Goal: Information Seeking & Learning: Learn about a topic

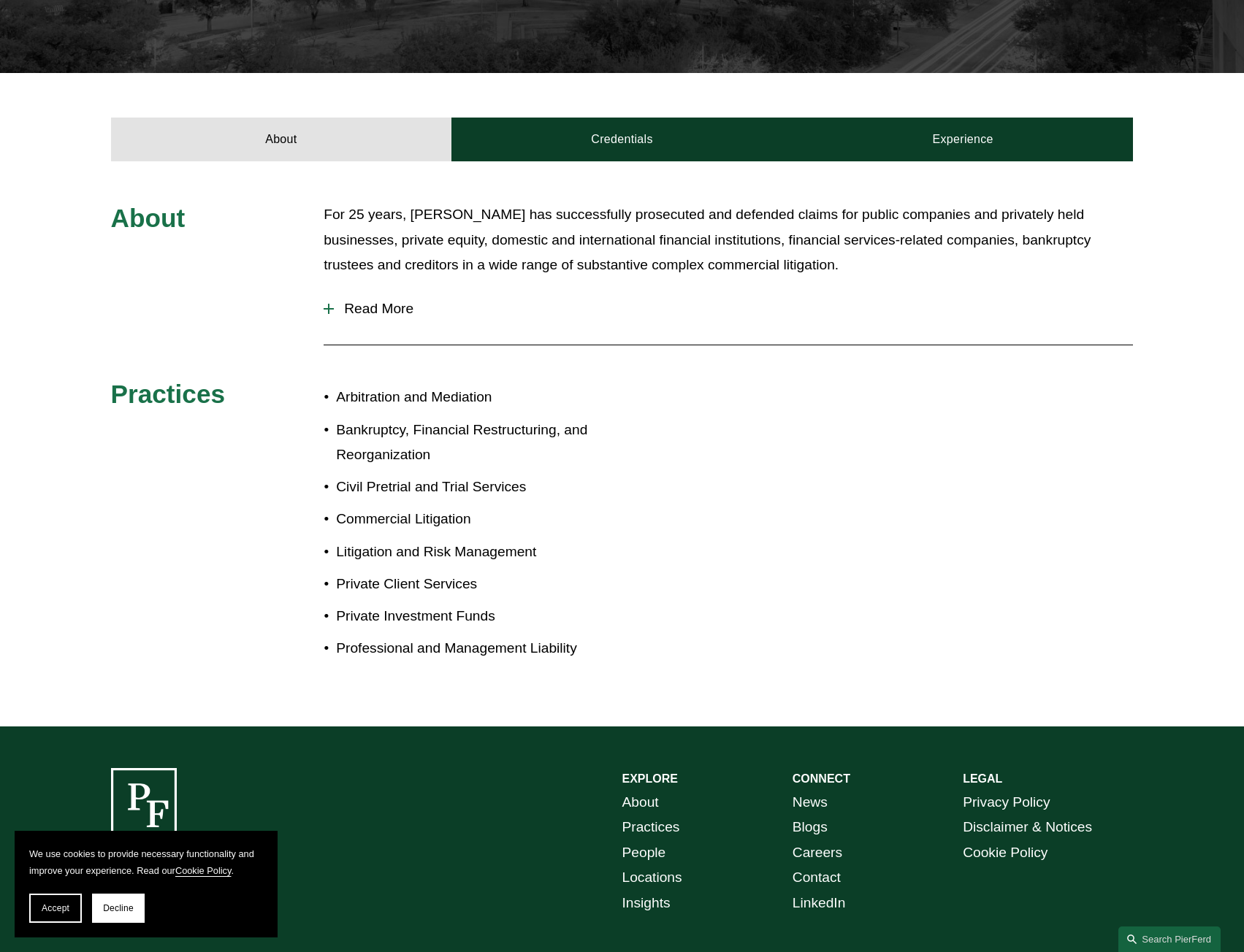
scroll to position [487, 0]
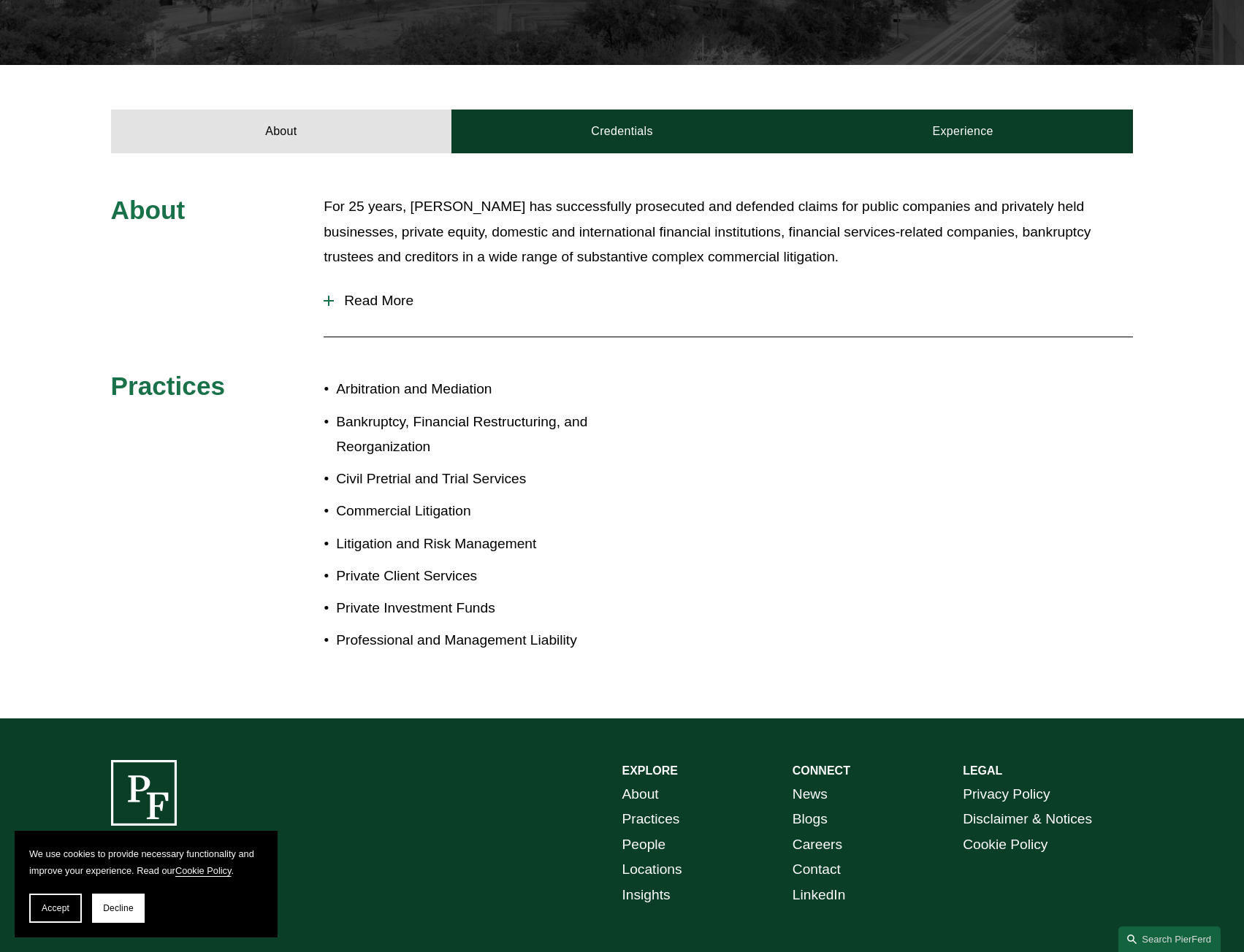
click at [578, 153] on div "About For 25 years, Andrea has successfully prosecuted and defended claims for …" at bounding box center [622, 435] width 1244 height 565
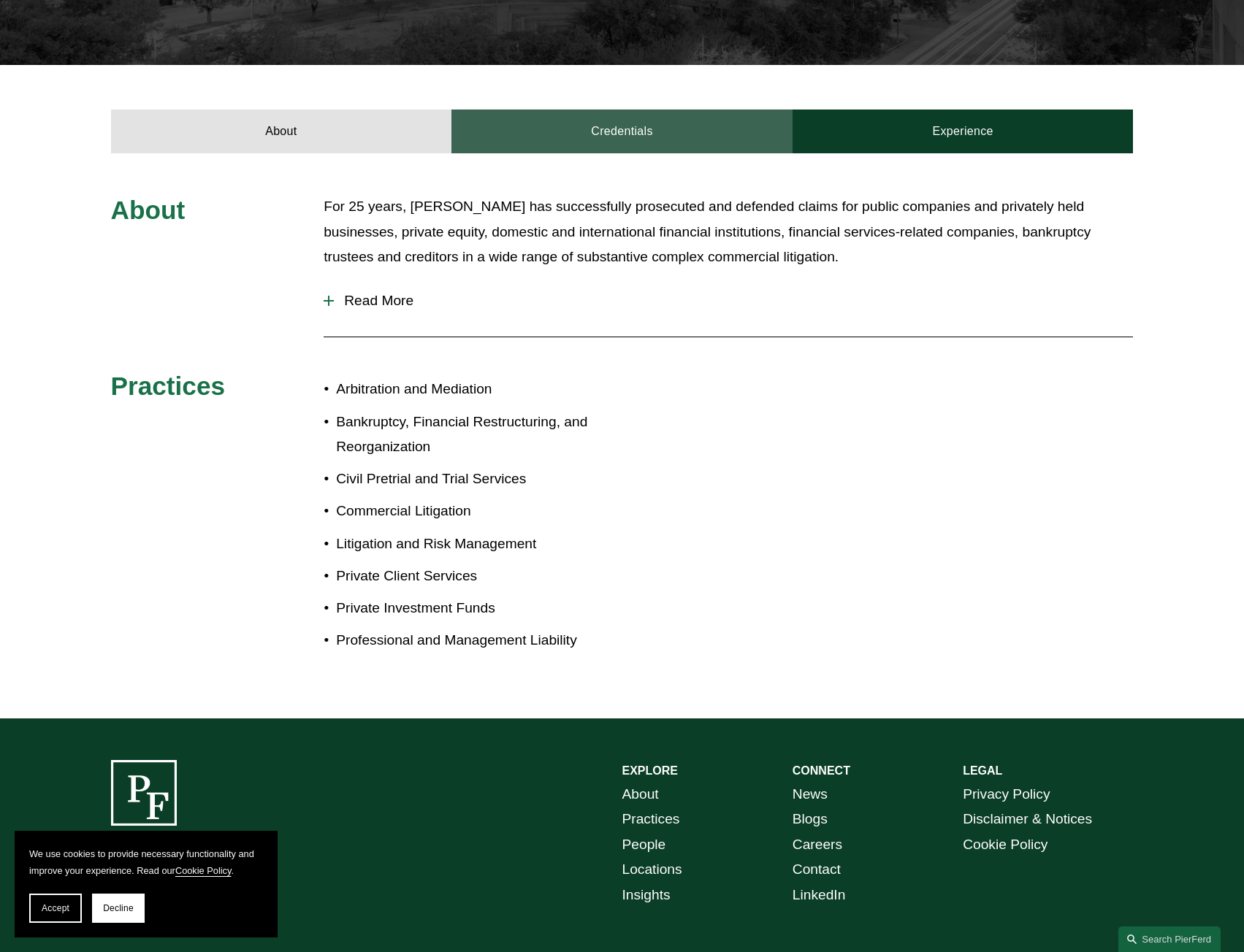
click at [591, 118] on link "Credentials" at bounding box center [622, 131] width 341 height 44
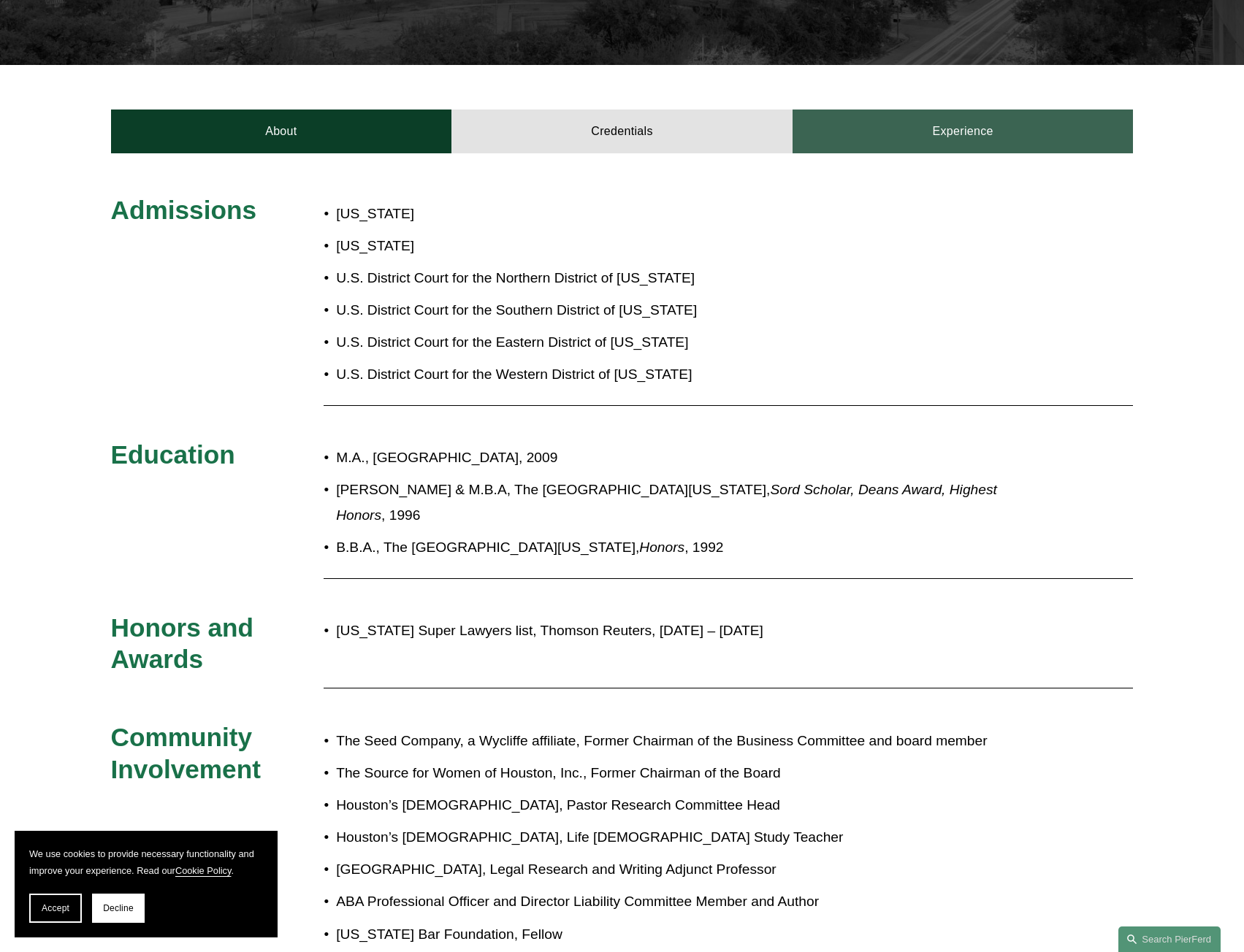
click at [897, 118] on link "Experience" at bounding box center [962, 131] width 341 height 44
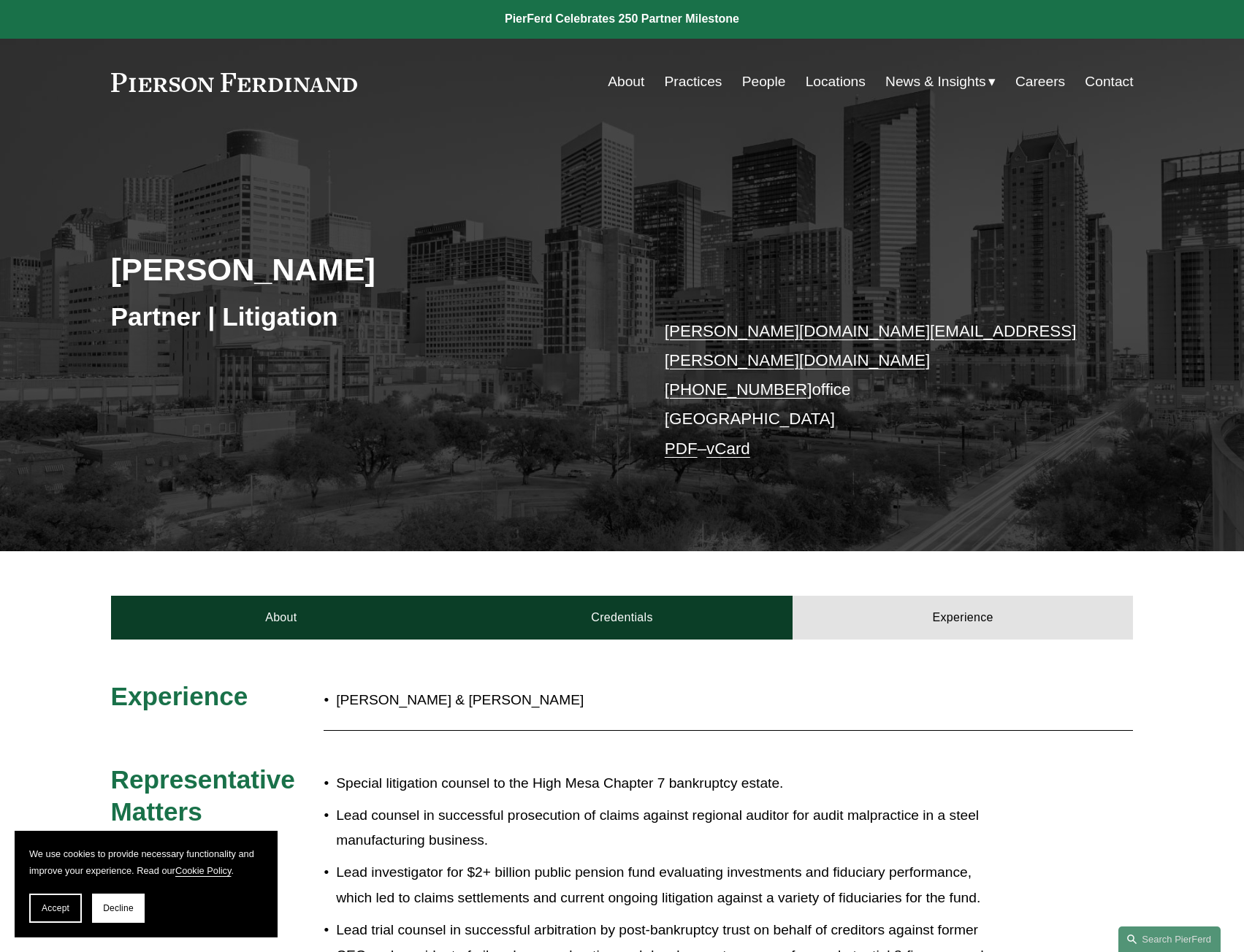
scroll to position [0, 0]
click at [752, 81] on link "People" at bounding box center [764, 82] width 44 height 28
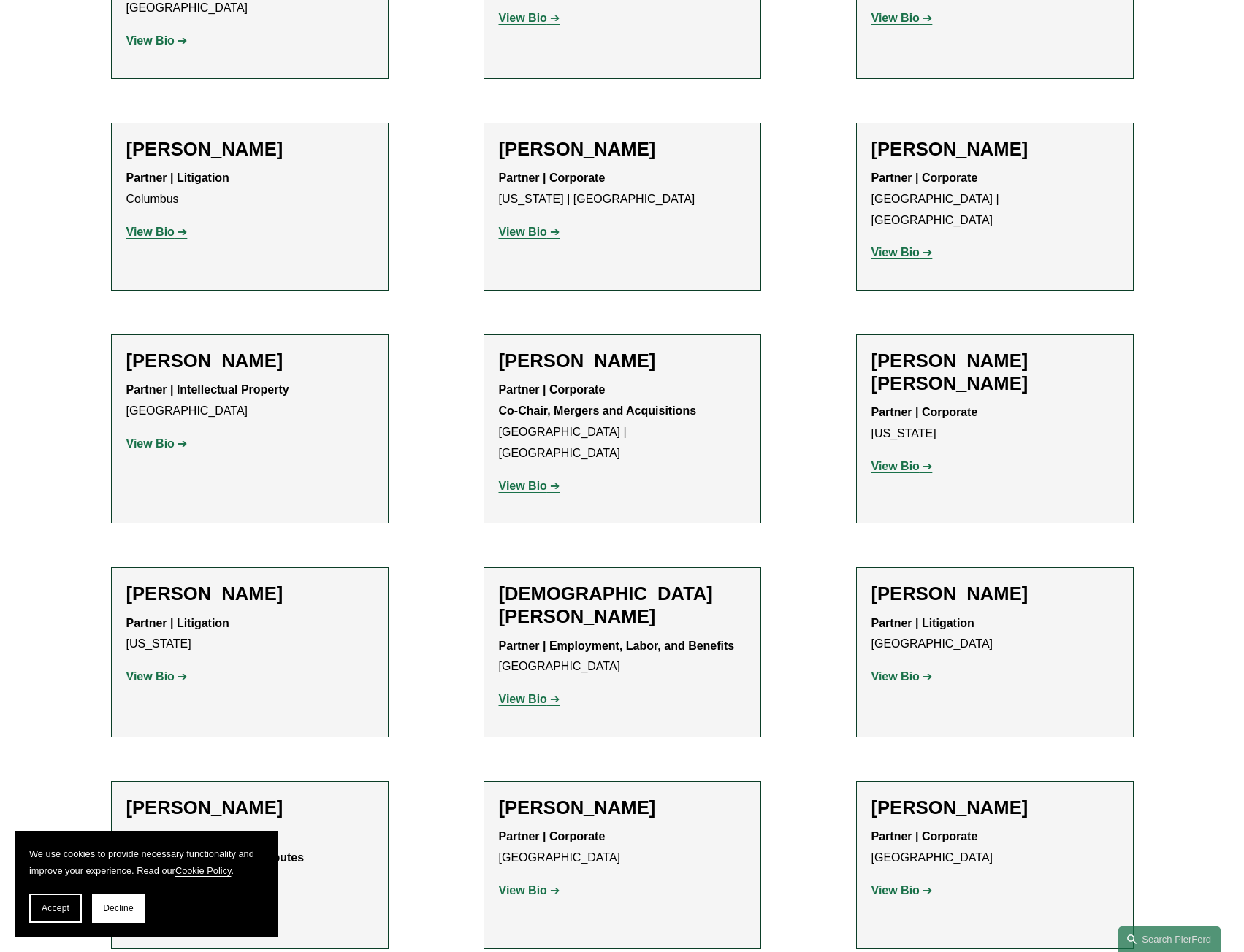
scroll to position [13521, 0]
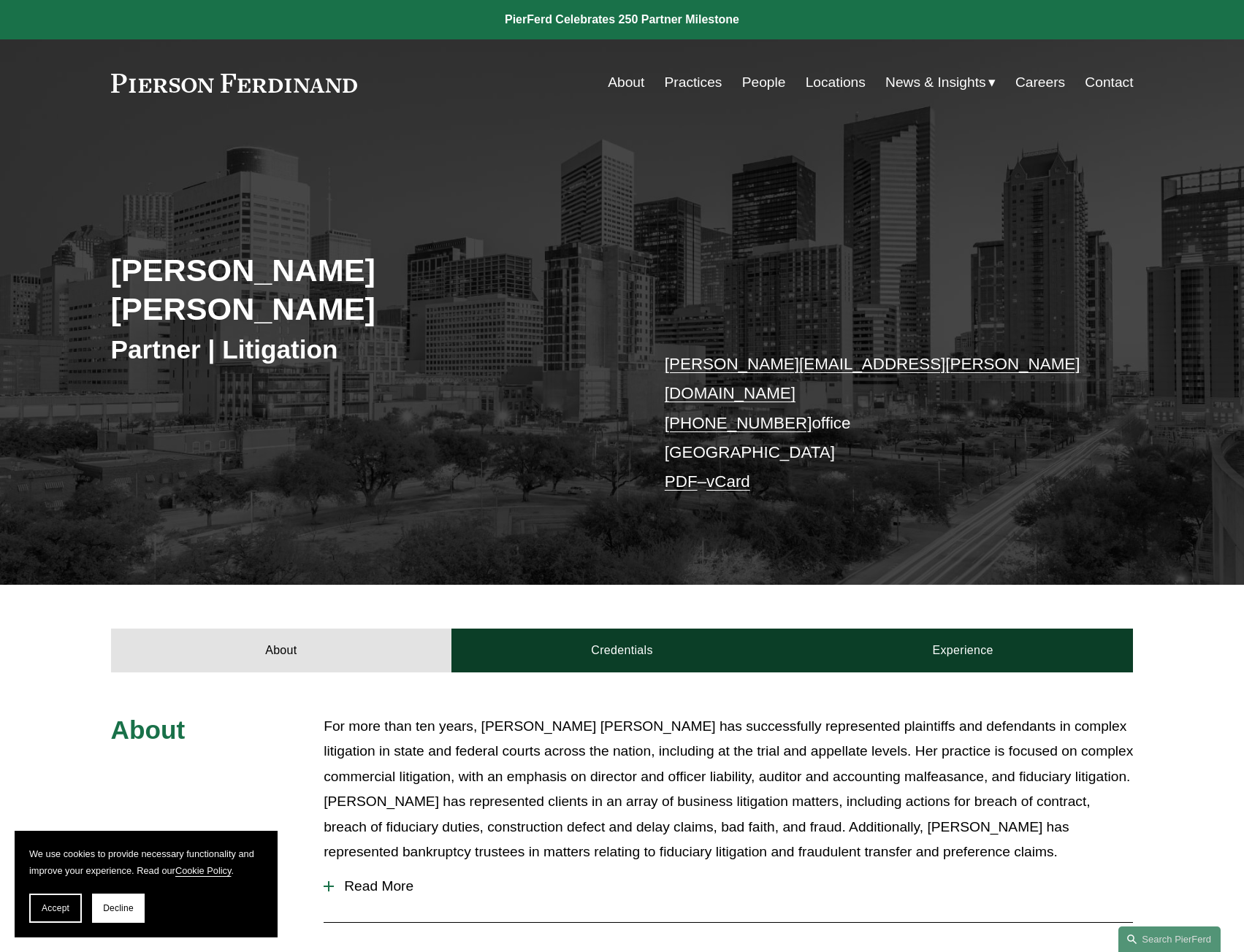
click at [608, 72] on link "About" at bounding box center [625, 82] width 36 height 28
